Goal: Navigation & Orientation: Find specific page/section

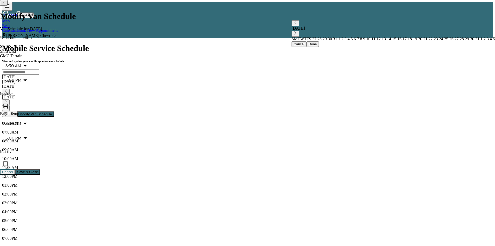
click at [166, 84] on div "[DATE]" at bounding box center [247, 86] width 491 height 5
click at [7, 100] on icon "button" at bounding box center [6, 101] width 2 height 3
click at [8, 100] on icon "button" at bounding box center [5, 101] width 3 height 3
click at [8, 106] on icon "button" at bounding box center [5, 107] width 3 height 3
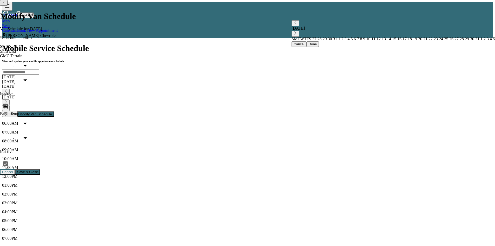
click at [144, 79] on div "[DATE]" at bounding box center [247, 81] width 491 height 5
click at [17, 28] on link "Calendar" at bounding box center [9, 30] width 15 height 4
click at [15, 112] on span "Filter" at bounding box center [12, 114] width 8 height 4
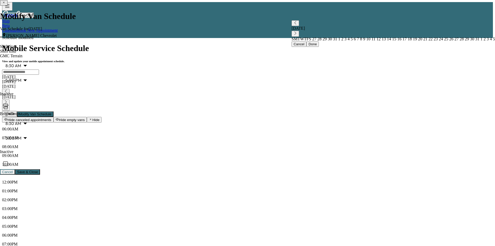
click at [15, 112] on span "Hide" at bounding box center [11, 114] width 7 height 4
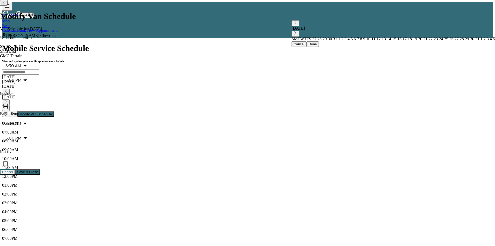
click at [15, 112] on span "Filter" at bounding box center [12, 114] width 8 height 4
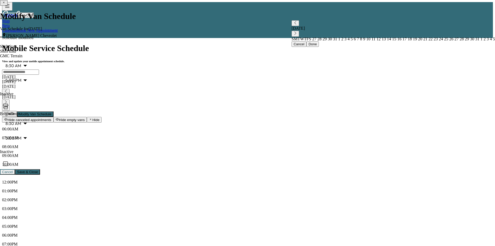
click at [328, 69] on div "[DATE] [DATE] [DATE] [DATE] August 2025 S M T W T F S 27 28 29 30 31 1 2 3 4 5 …" at bounding box center [247, 92] width 491 height 47
click at [342, 69] on div "[DATE] [DATE] [DATE] [DATE] August 2025 S M T W T F S 27 28 29 30 31 1 2 3 4 5 …" at bounding box center [247, 92] width 491 height 47
